Goal: Task Accomplishment & Management: Complete application form

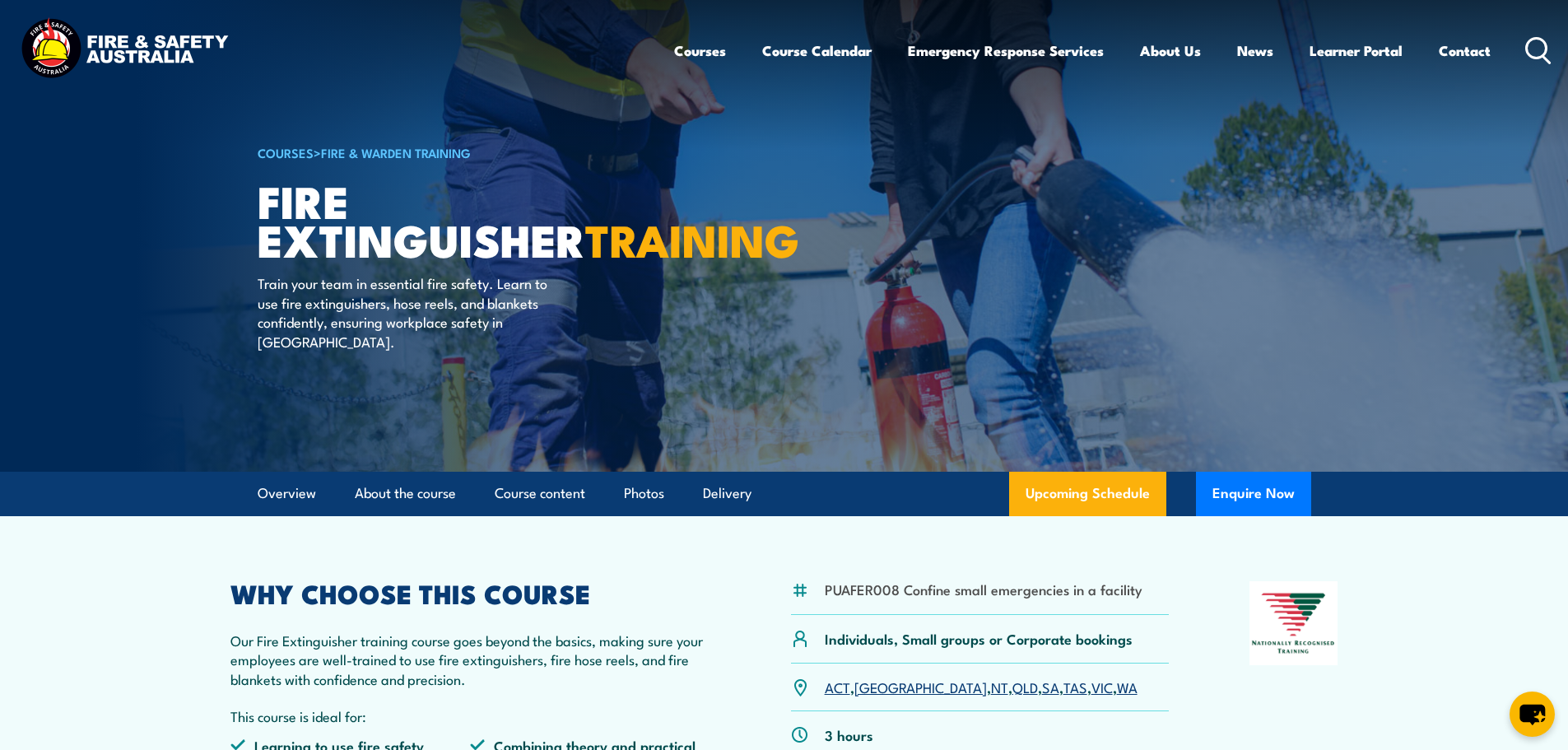
drag, startPoint x: 1272, startPoint y: 488, endPoint x: 827, endPoint y: 474, distance: 445.2
click at [827, 474] on article "Overview About the course Course content Photos Delivery Upcoming Schedule Enqu…" at bounding box center [784, 493] width 1054 height 44
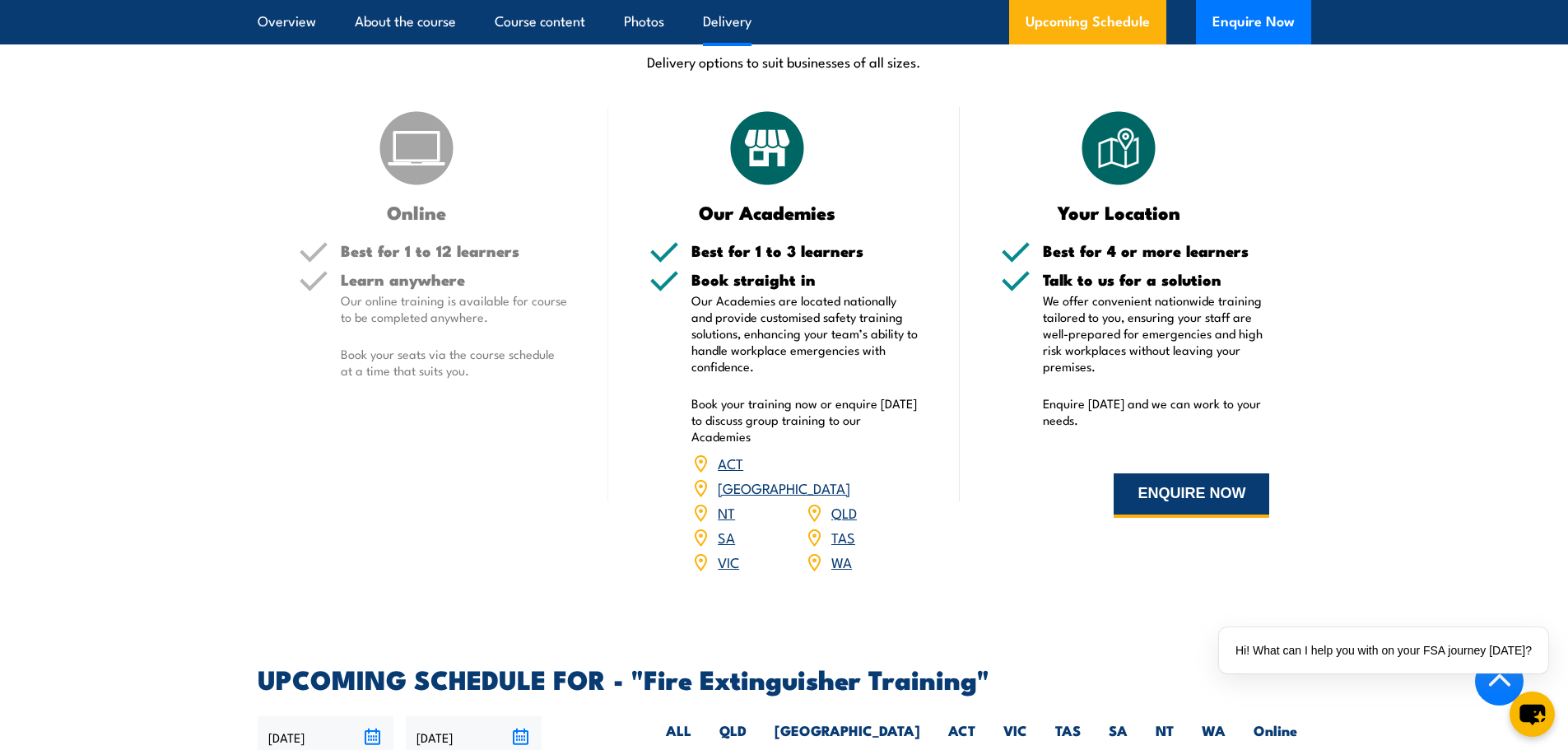
scroll to position [2140, 0]
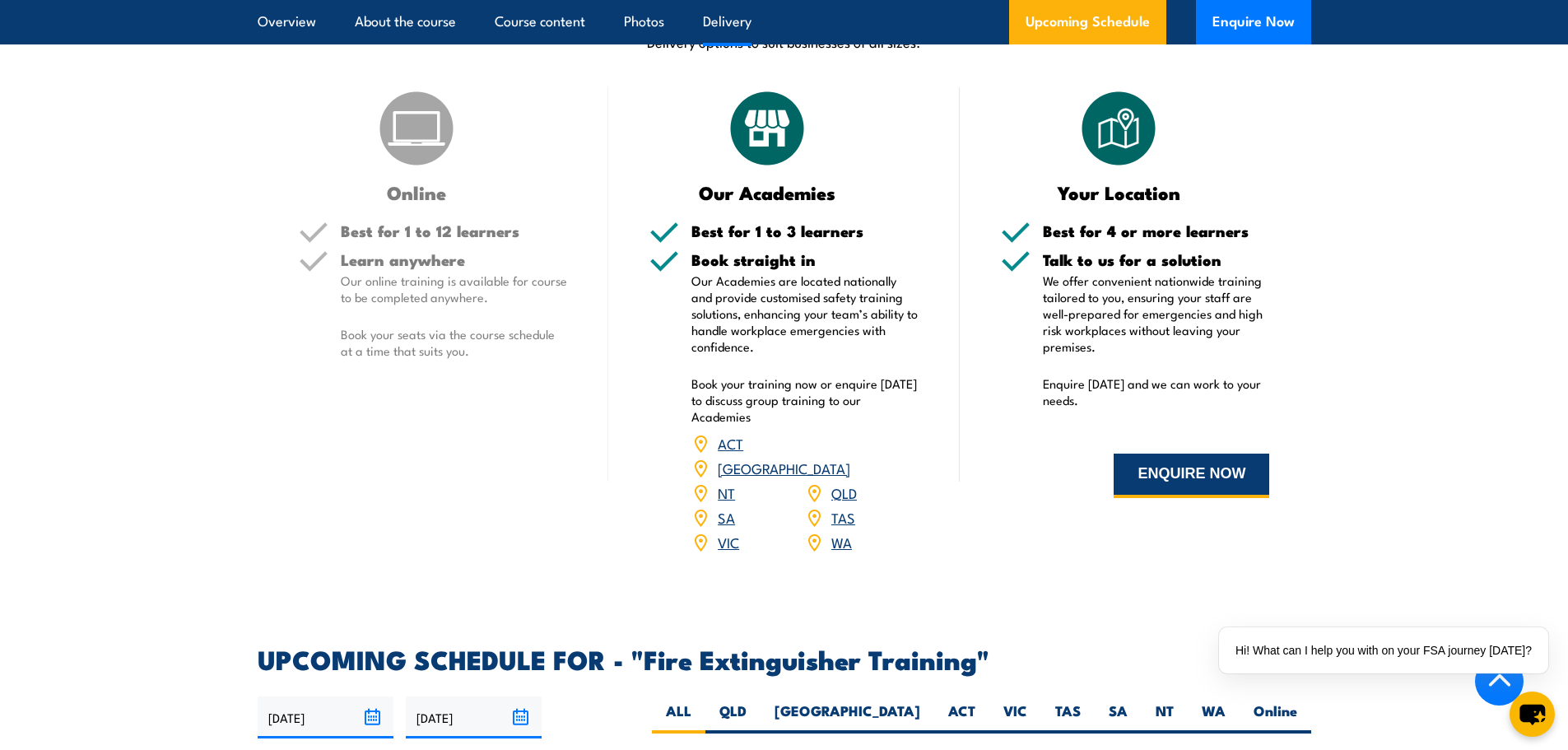
click at [1205, 491] on button "ENQUIRE NOW" at bounding box center [1191, 475] width 156 height 44
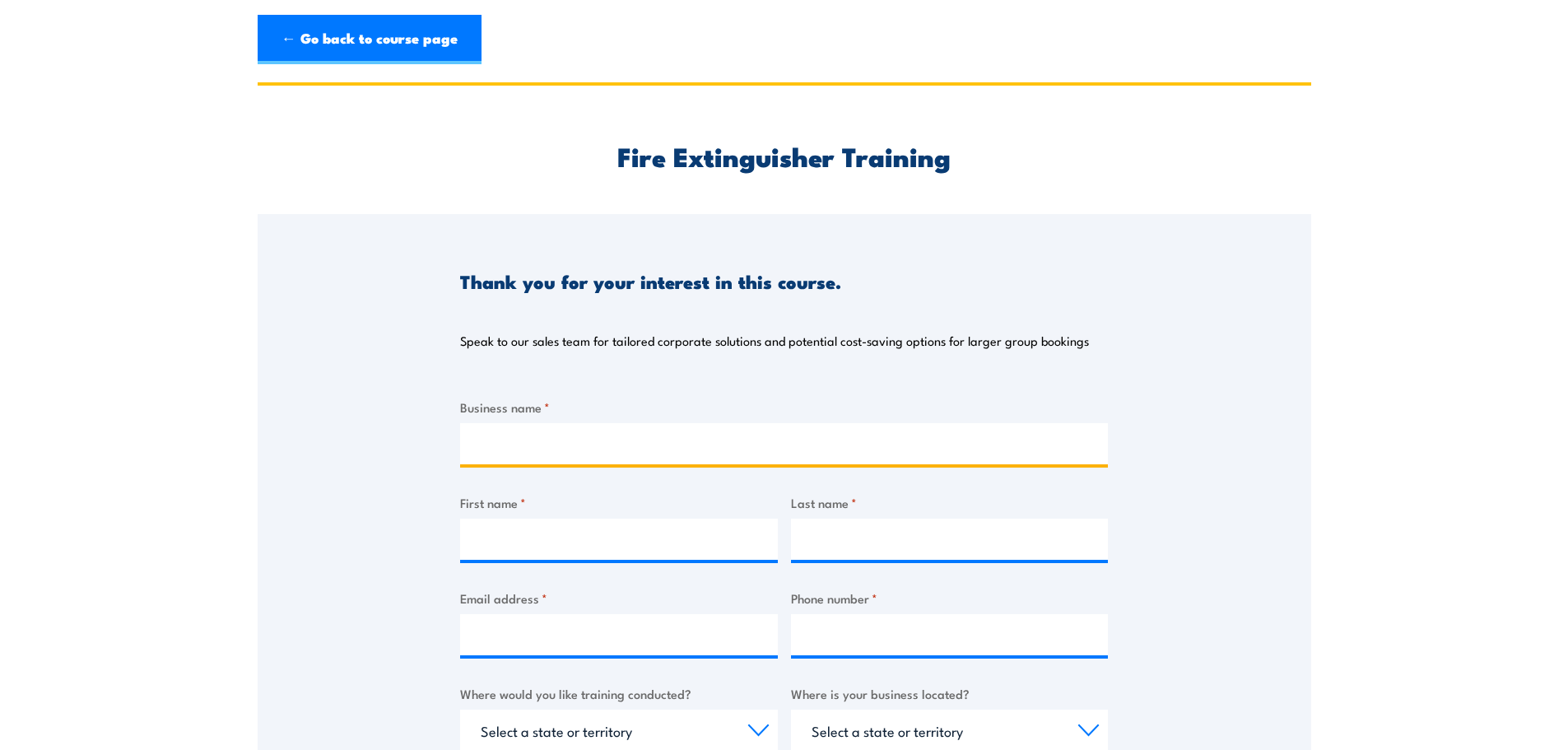
click at [749, 447] on input "Business name *" at bounding box center [784, 443] width 648 height 41
type input "Shared Beginnings Paddington"
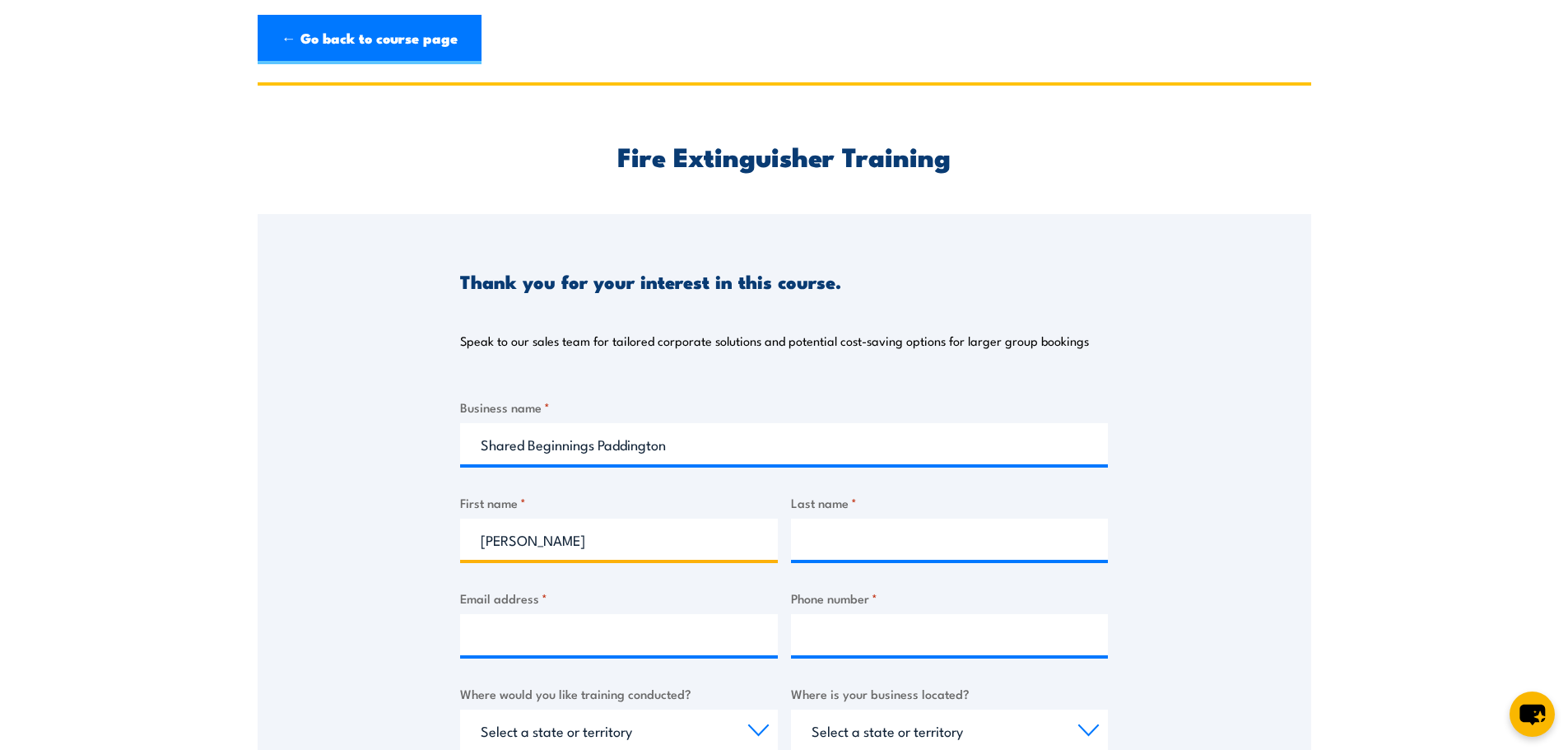
type input "Anna"
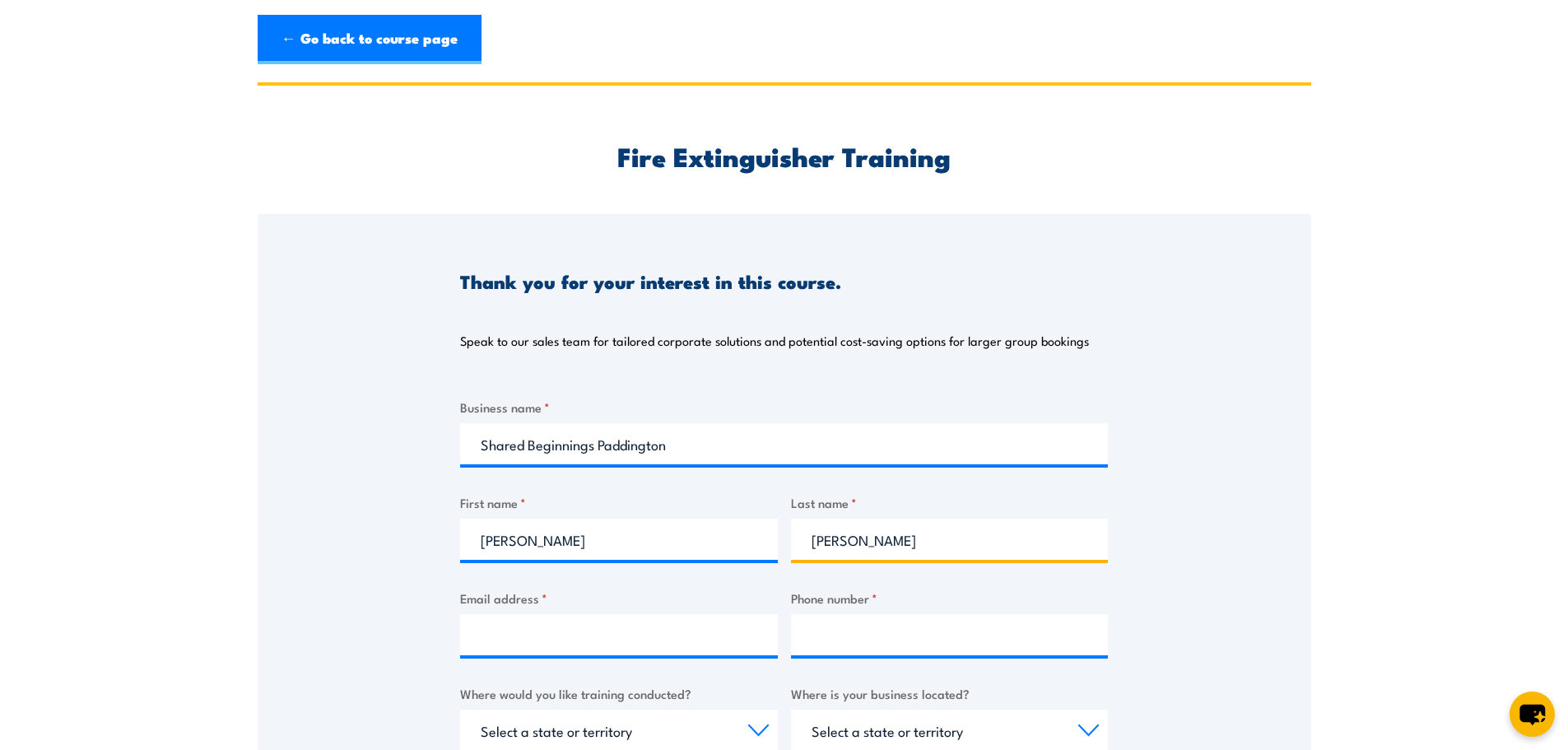
type input "Harris"
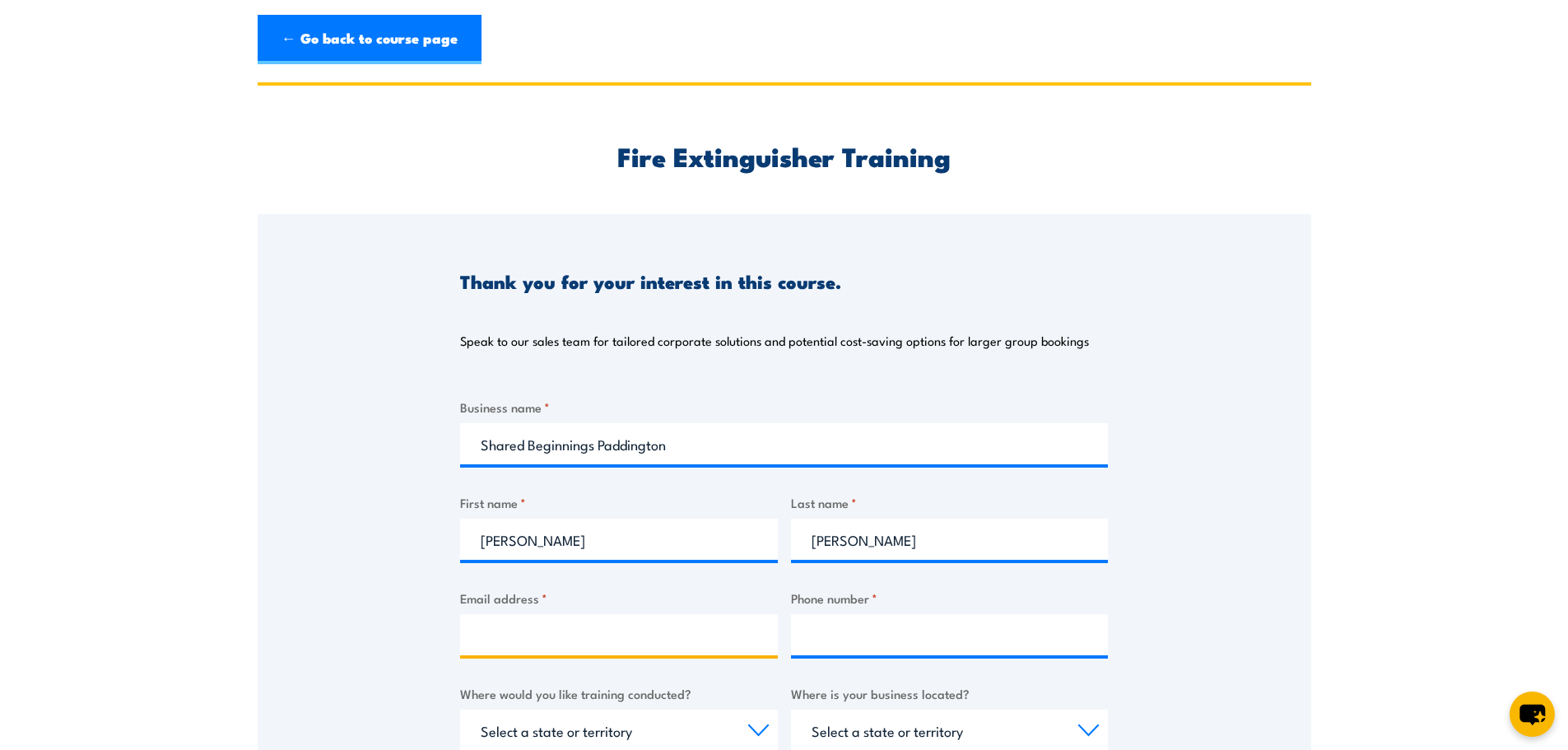
type input "n"
click at [258, 214] on input "SEND ENQUIRY" at bounding box center [309, 229] width 103 height 31
type input "anna@fn"
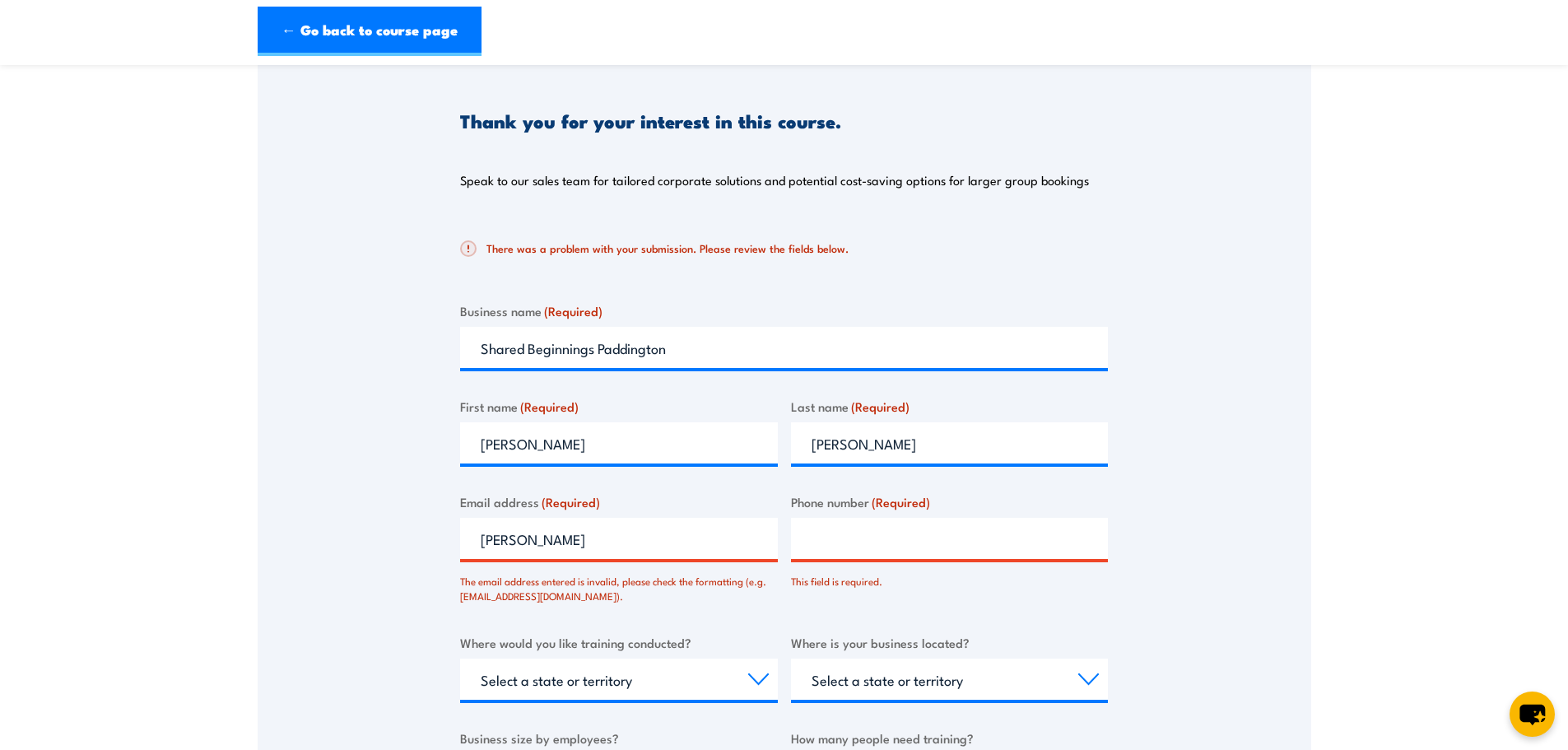
scroll to position [411, 0]
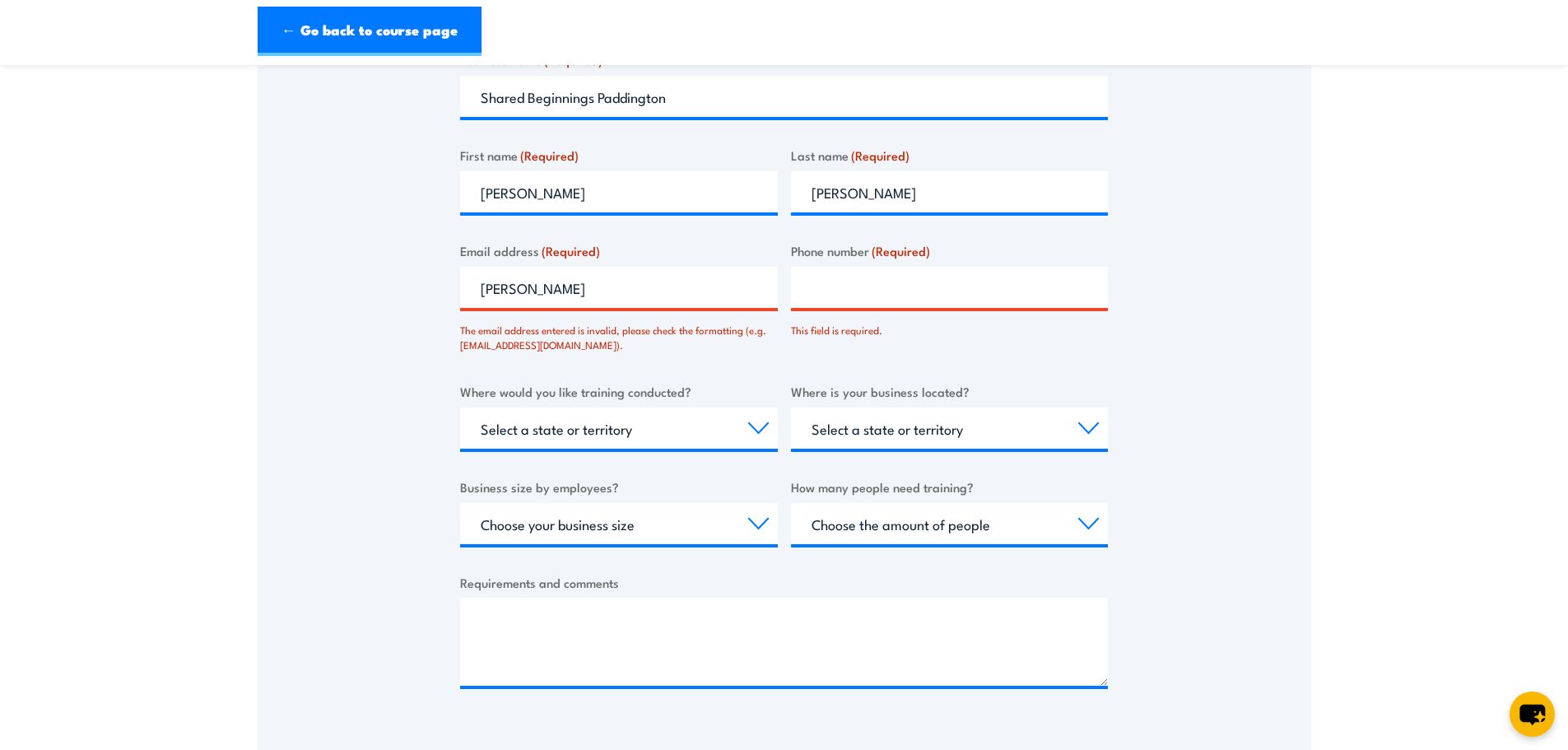
click at [559, 277] on input "anna" at bounding box center [619, 287] width 318 height 41
type input "anna@fnx.com.au"
type input "0414666959"
click at [576, 244] on span "(Required)" at bounding box center [570, 250] width 59 height 18
click at [576, 267] on input "anna@fnx.com.au" at bounding box center [619, 287] width 318 height 41
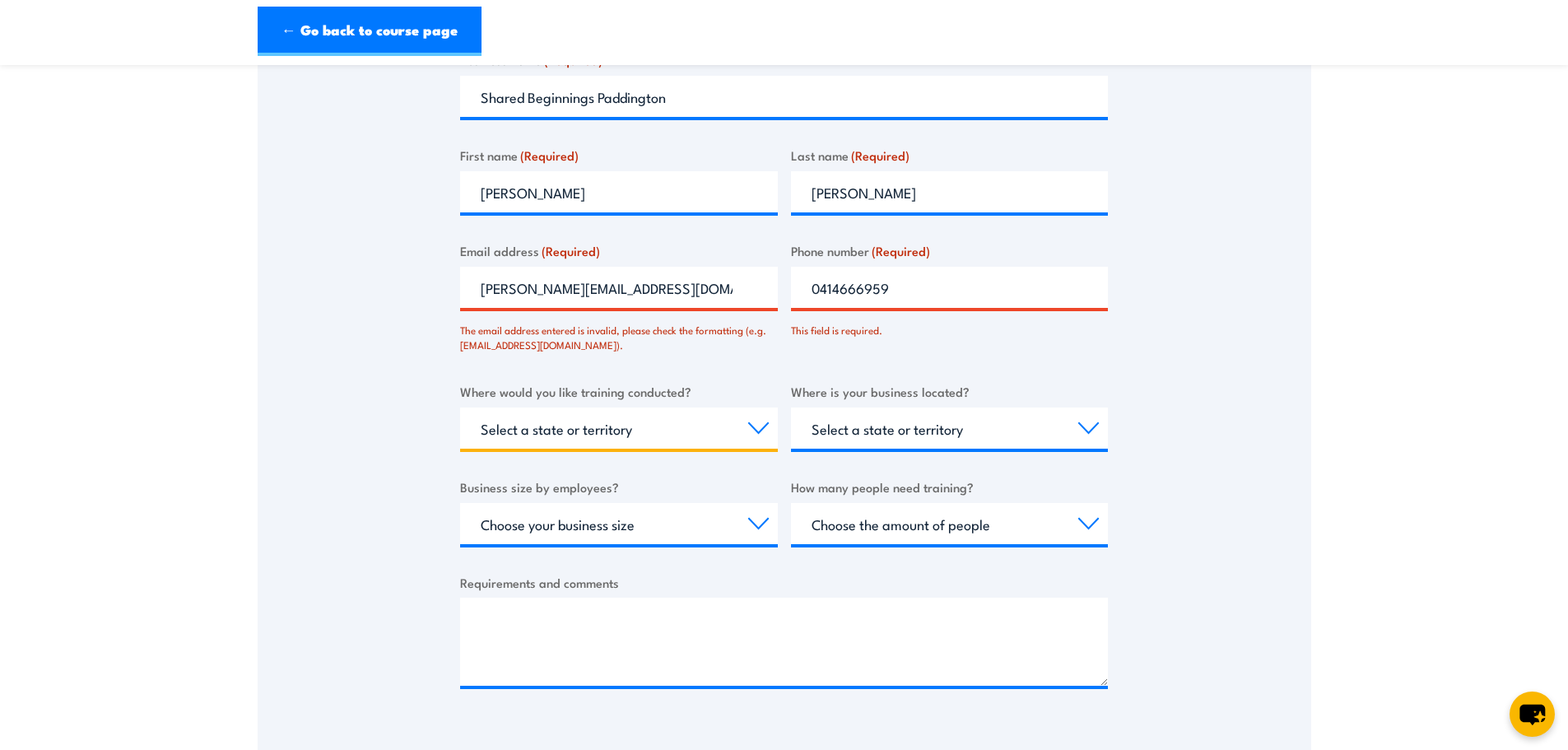
click at [627, 425] on select "Select a state or territory Nationally - multiple locations QLD NSW VIC SA ACT …" at bounding box center [619, 427] width 318 height 41
select select "QLD"
click at [460, 407] on select "Select a state or territory Nationally - multiple locations QLD NSW VIC SA ACT …" at bounding box center [619, 427] width 318 height 41
click at [829, 432] on select "Select a state or territory QLD NSW VIC SA ACT WA TAS NT" at bounding box center [950, 427] width 318 height 41
select select "QLD"
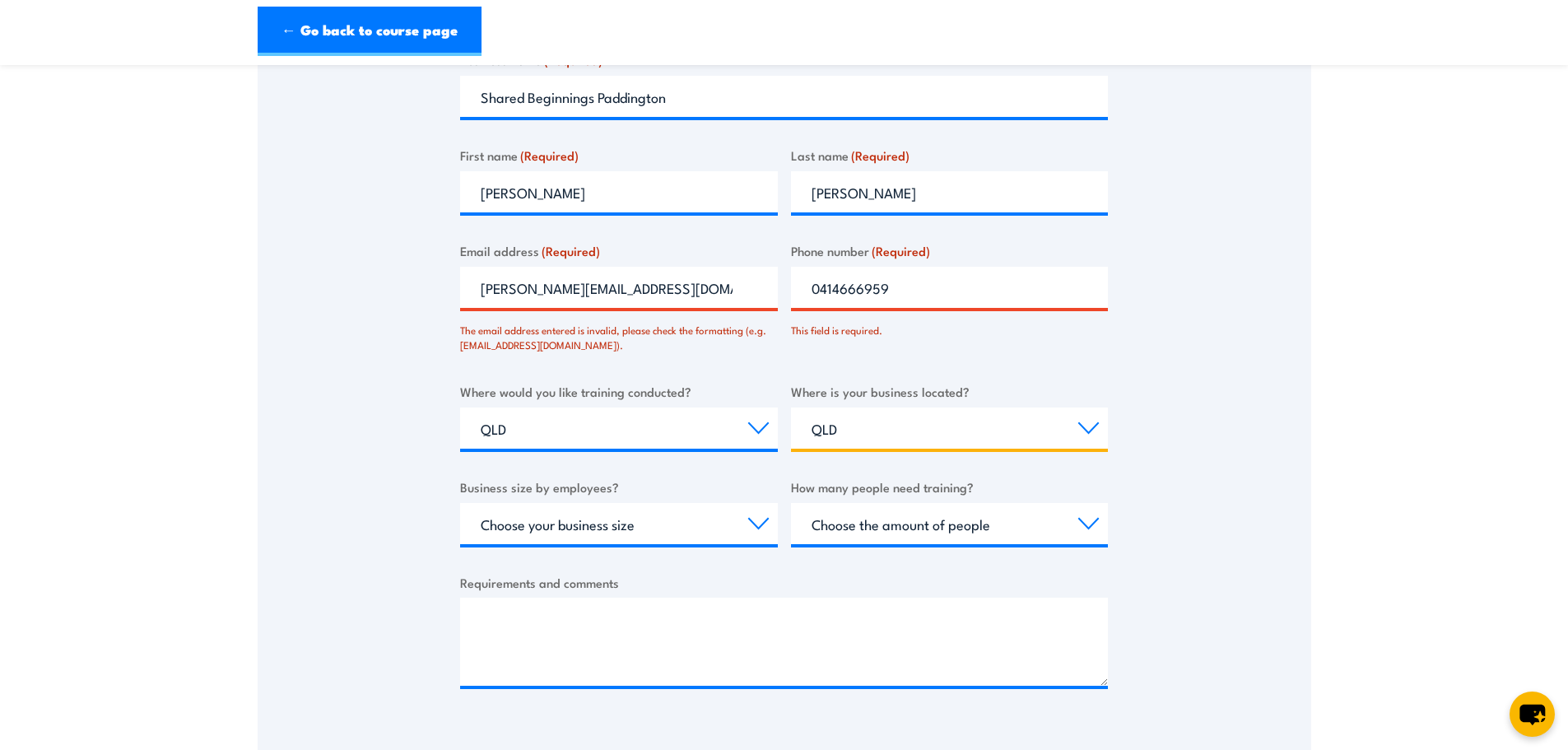
click at [791, 407] on select "Select a state or territory QLD NSW VIC SA ACT WA TAS NT" at bounding box center [950, 427] width 318 height 41
click at [698, 516] on select "Choose your business size 1 to 19 20 to 199 200+" at bounding box center [619, 523] width 318 height 41
select select "1 to 19"
click at [460, 503] on select "Choose your business size 1 to 19 20 to 199 200+" at bounding box center [619, 523] width 318 height 41
click at [903, 519] on select "Choose the amount of people 1 to 4 5 to 19 20+" at bounding box center [950, 523] width 318 height 41
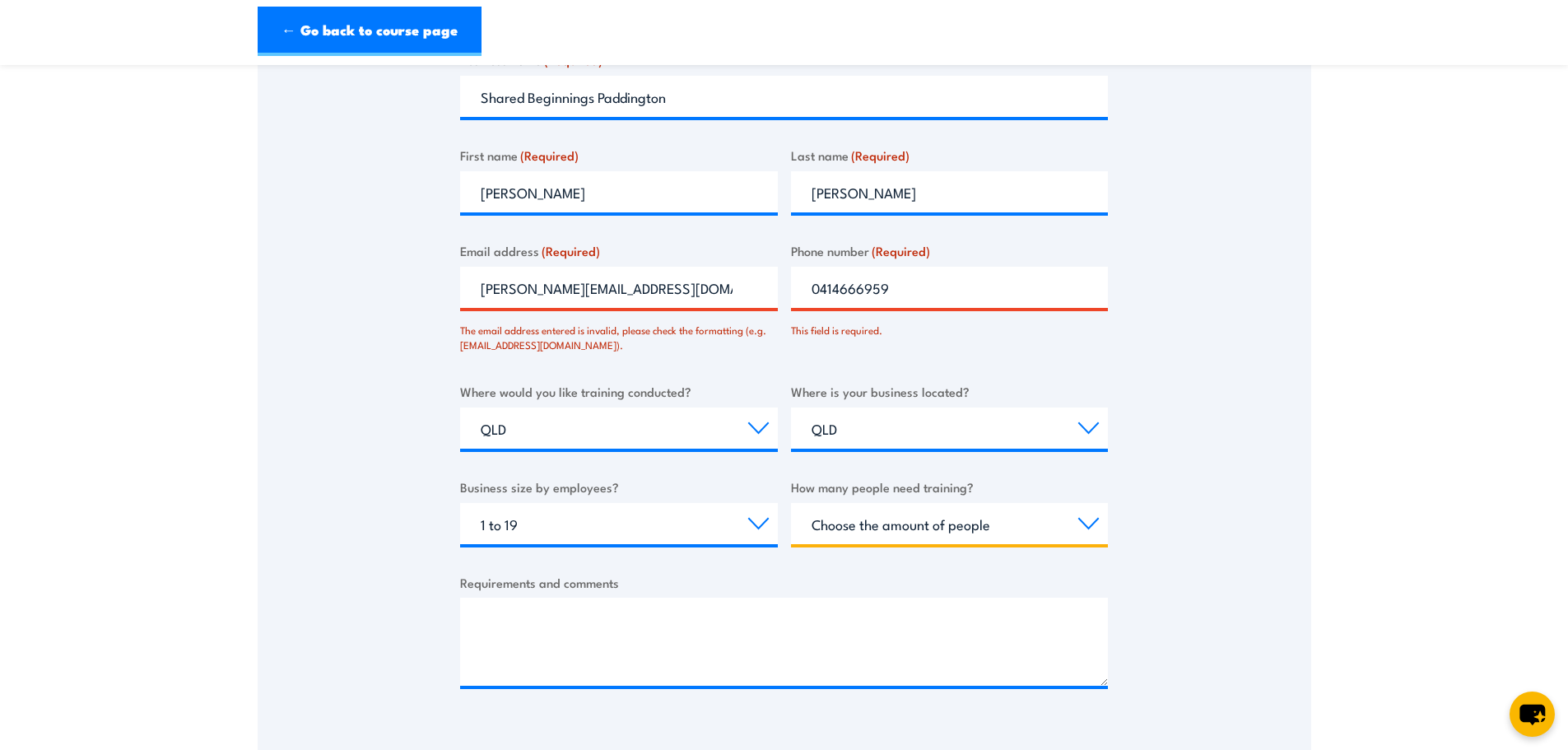
select select "5 to 19"
click at [791, 503] on select "Choose the amount of people 1 to 4 5 to 19 20+" at bounding box center [950, 523] width 318 height 41
click at [745, 562] on div "Business name (Required) Shared Beginnings Paddington First name (Required) Ann…" at bounding box center [784, 381] width 648 height 664
drag, startPoint x: 483, startPoint y: 290, endPoint x: 376, endPoint y: 285, distance: 107.1
click at [376, 285] on div "Thank you for your interest in this course. Speak to our sales team for tailore…" at bounding box center [784, 268] width 1054 height 932
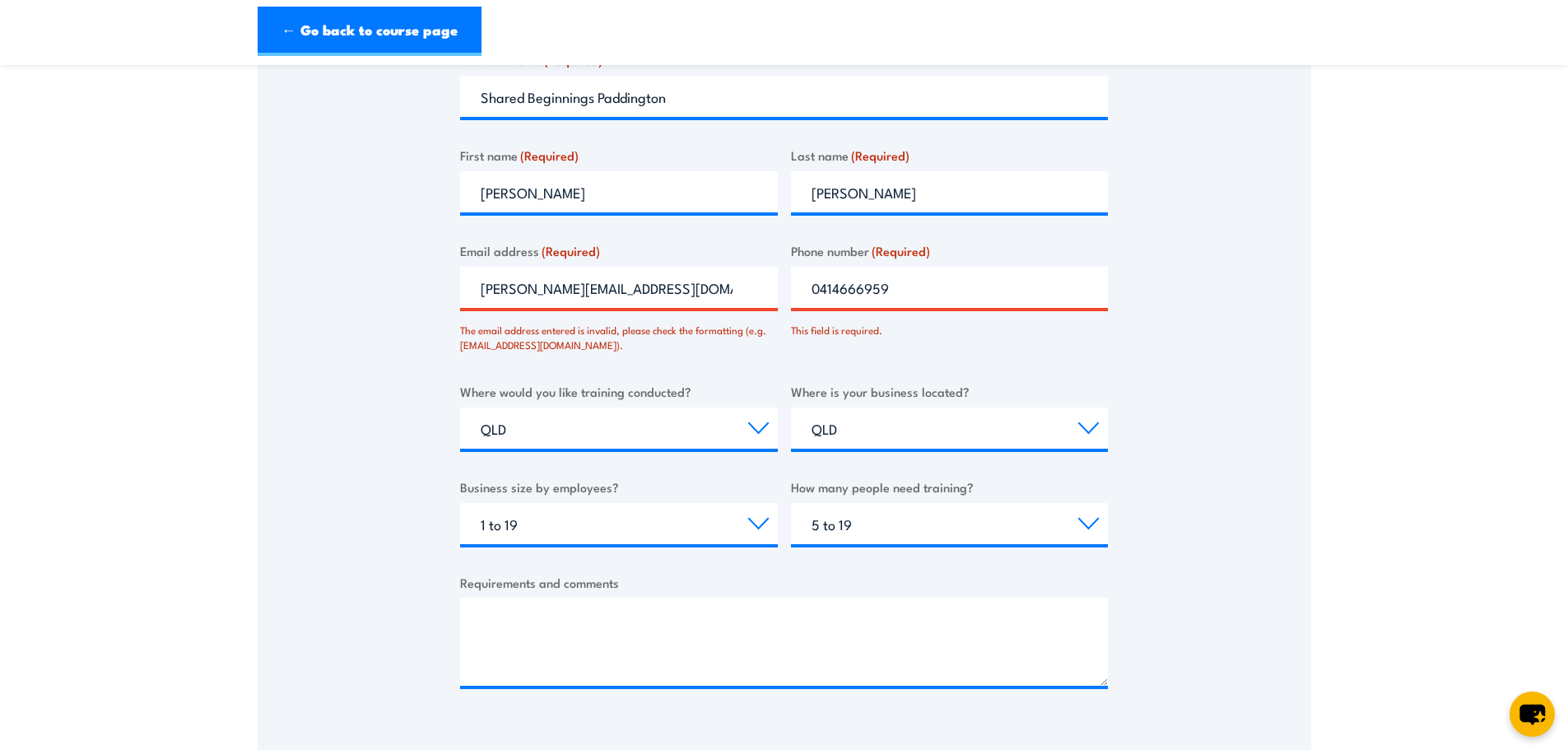
click at [380, 278] on div "Thank you for your interest in this course. Speak to our sales team for tailore…" at bounding box center [784, 268] width 1054 height 932
click at [364, 288] on div "Thank you for your interest in this course. Speak to our sales team for tailore…" at bounding box center [784, 268] width 1054 height 932
drag, startPoint x: 603, startPoint y: 274, endPoint x: 93, endPoint y: 246, distance: 510.8
click at [93, 246] on section "Fire Extinguisher Training Thank you for your interest in this course. Speak to…" at bounding box center [784, 260] width 1568 height 1179
type input "="
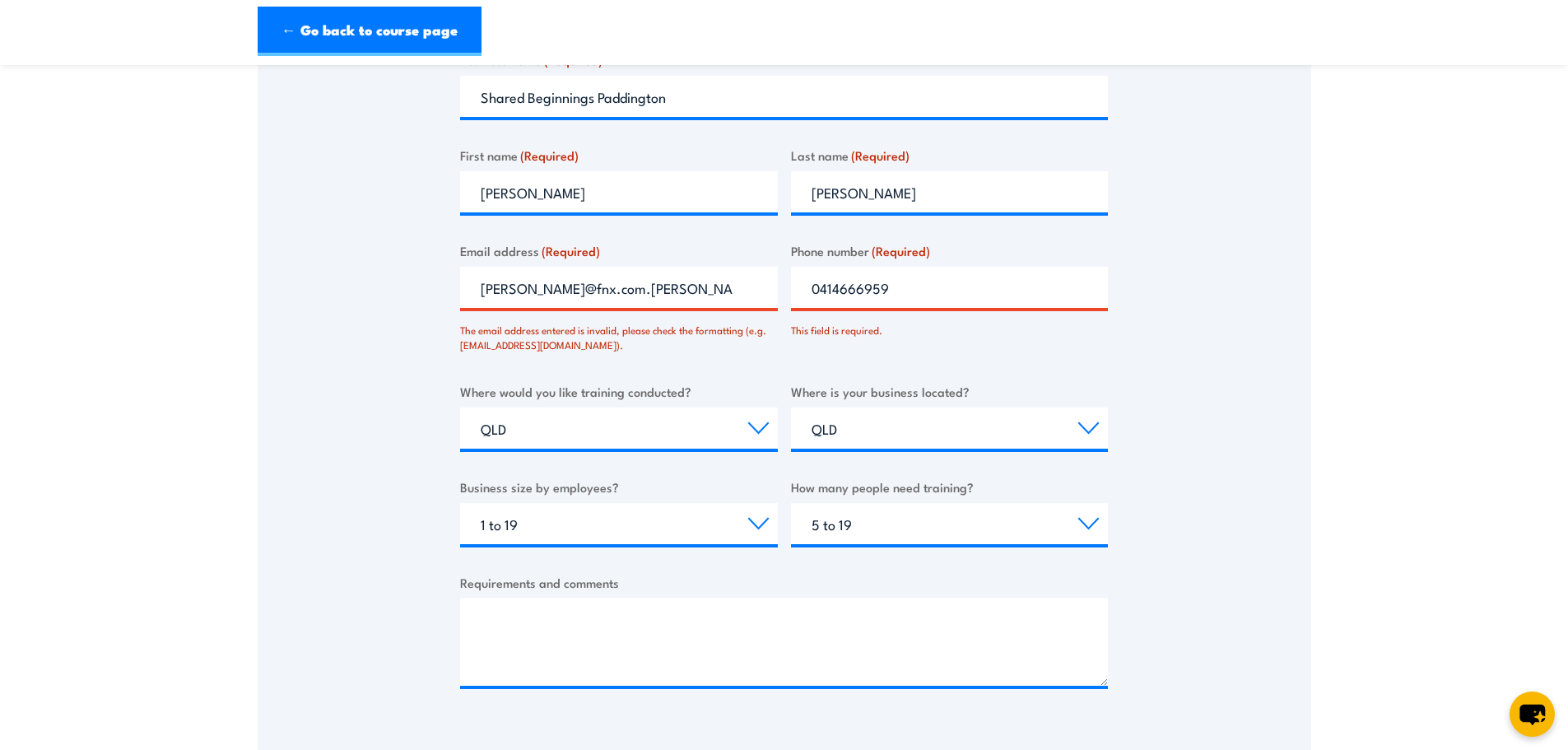
type input "anna@fnx.com.au"
drag, startPoint x: 91, startPoint y: 246, endPoint x: 122, endPoint y: 238, distance: 32.0
click at [91, 246] on section "Fire Extinguisher Training Thank you for your interest in this course. Speak to…" at bounding box center [784, 260] width 1568 height 1179
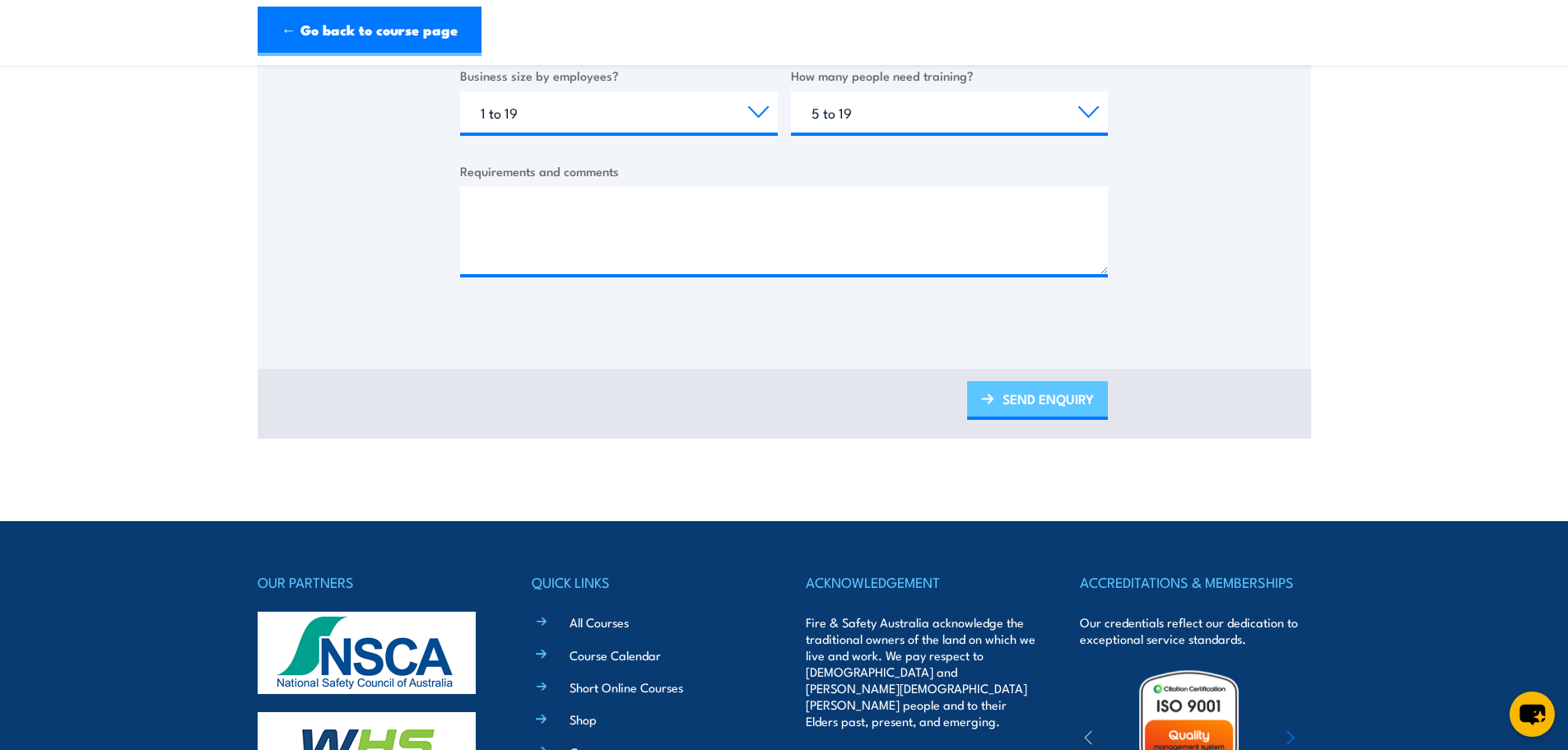
drag, startPoint x: 1049, startPoint y: 390, endPoint x: 1066, endPoint y: 390, distance: 17.0
click at [1049, 390] on link "SEND ENQUIRY" at bounding box center [1037, 400] width 141 height 39
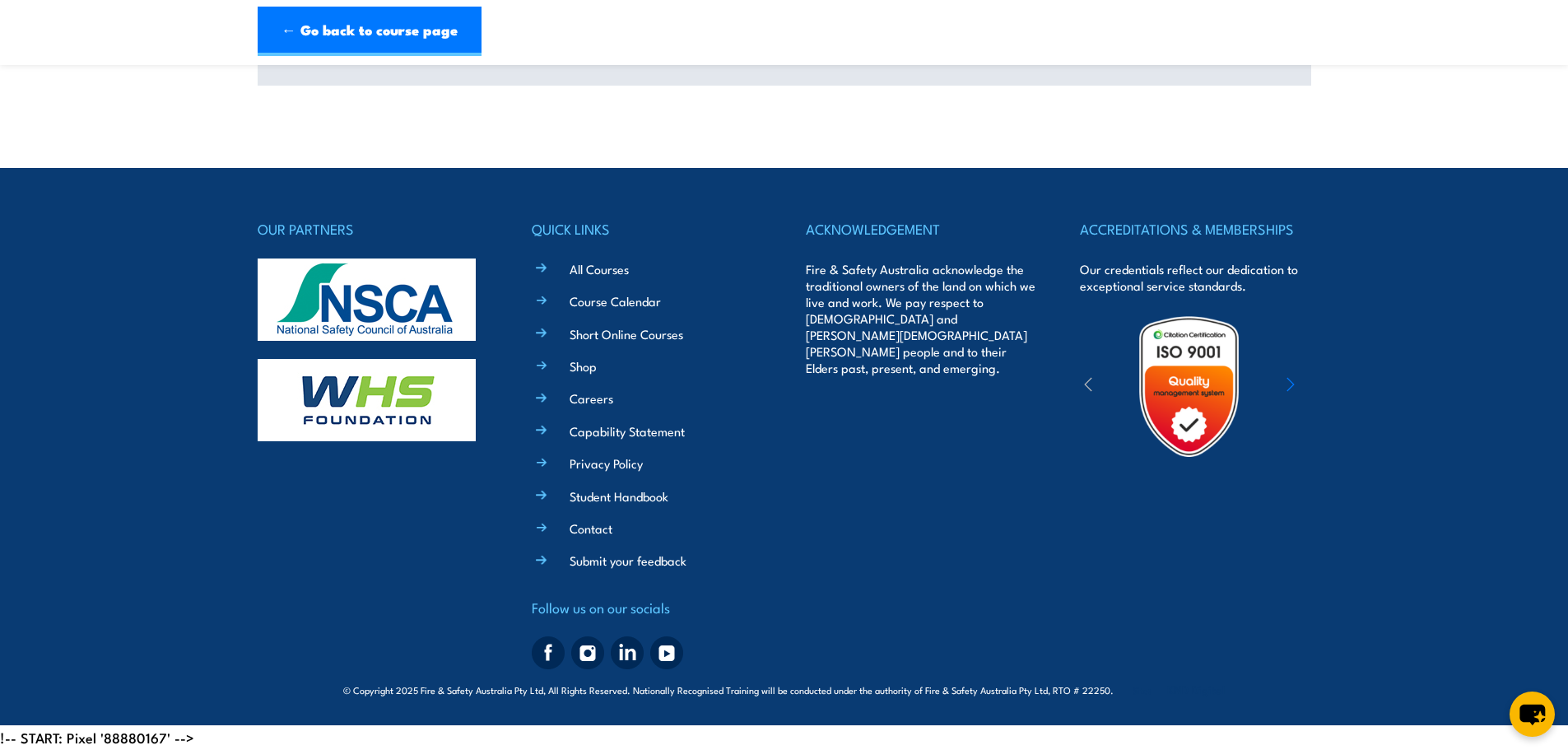
scroll to position [0, 0]
